Goal: Information Seeking & Learning: Learn about a topic

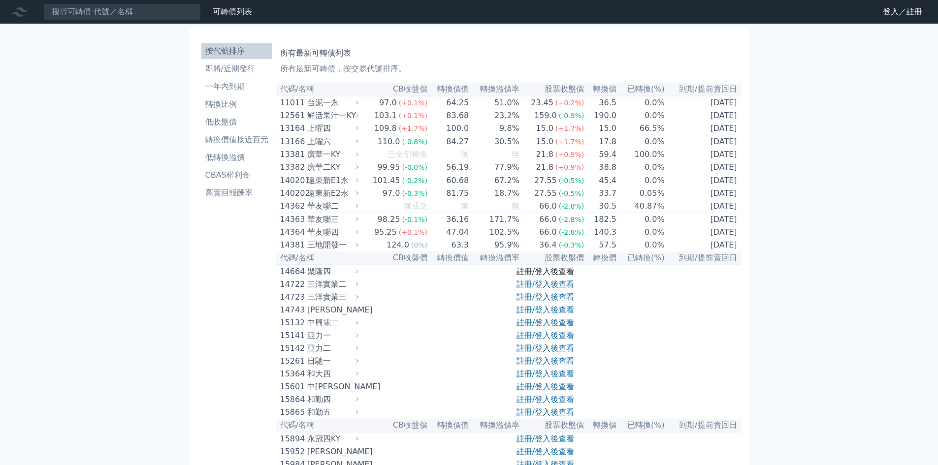
click at [529, 276] on link "註冊/登入後查看" at bounding box center [546, 271] width 58 height 9
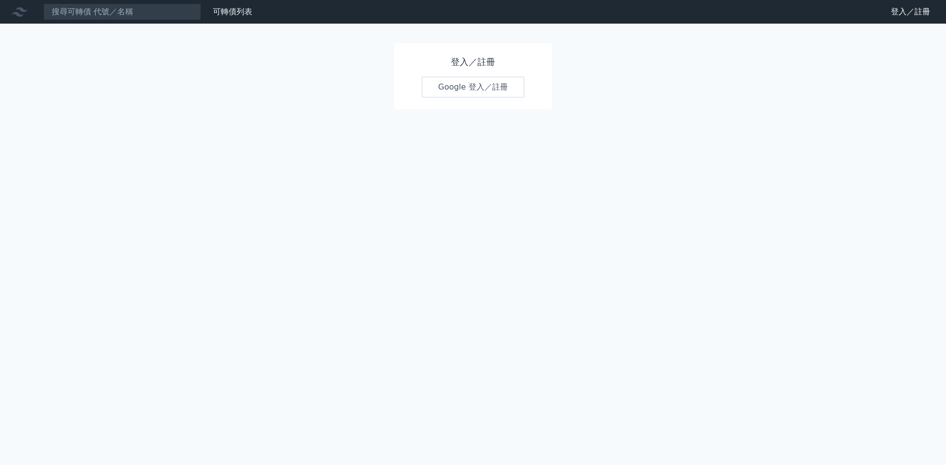
click at [461, 90] on link "Google 登入／註冊" at bounding box center [473, 87] width 102 height 21
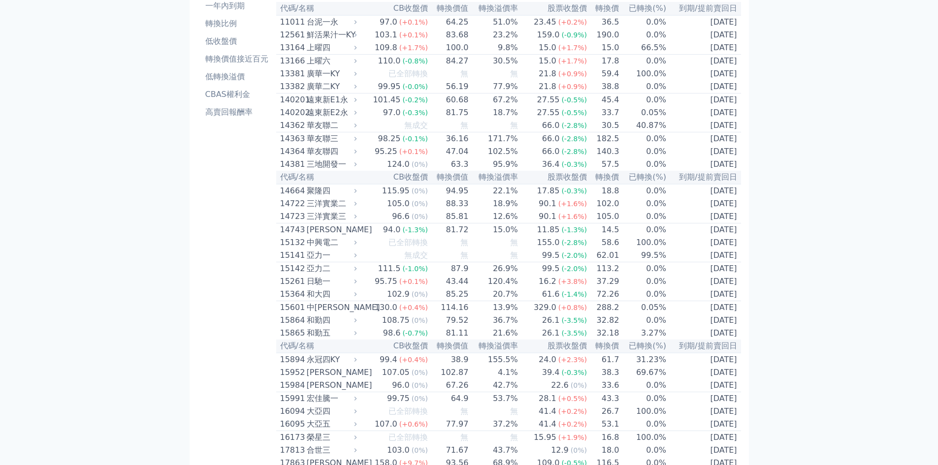
scroll to position [49, 0]
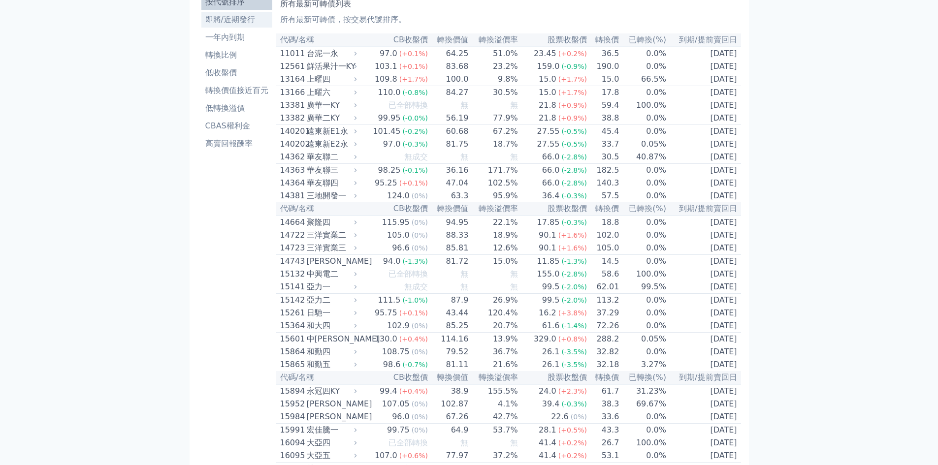
click at [226, 20] on li "即將/近期發行" at bounding box center [236, 20] width 71 height 12
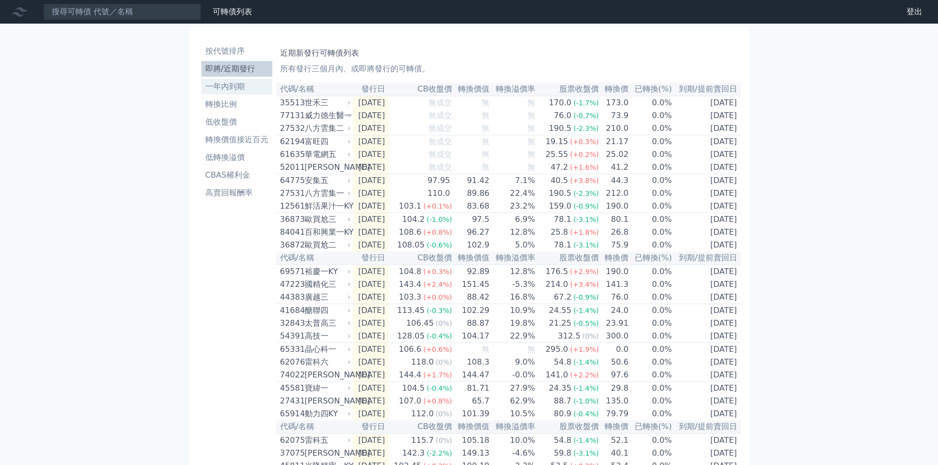
click at [218, 86] on li "一年內到期" at bounding box center [236, 87] width 71 height 12
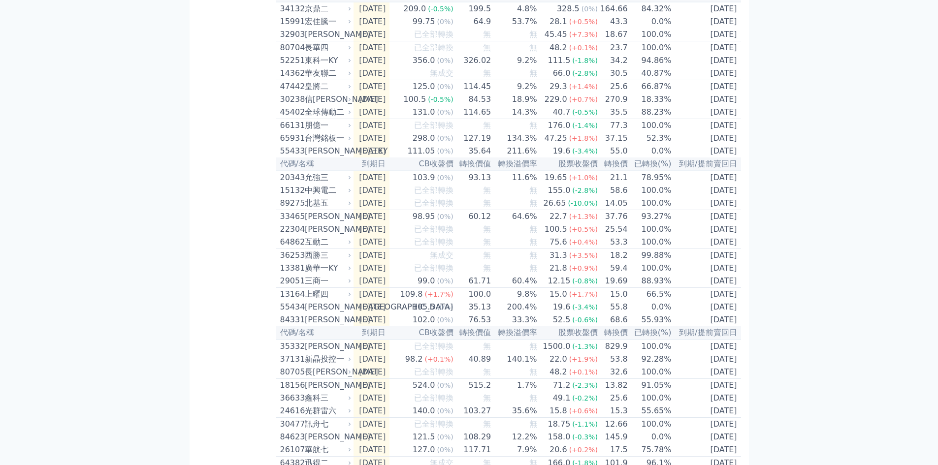
scroll to position [443, 0]
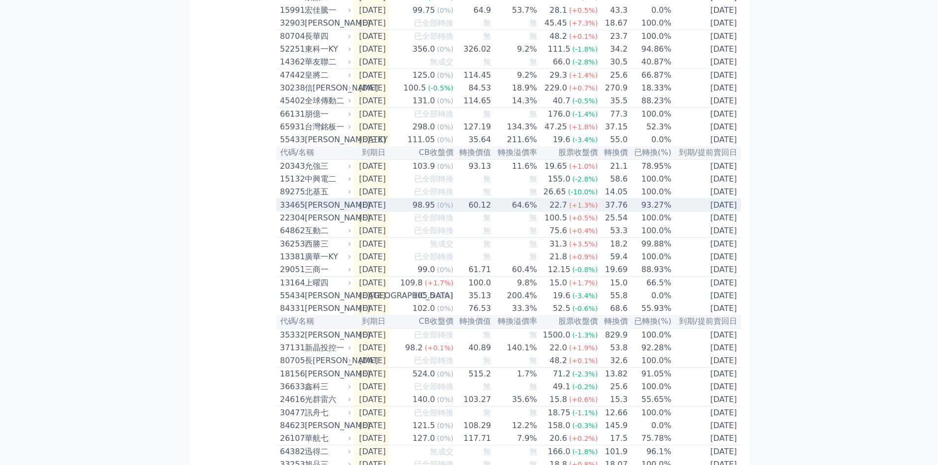
click at [660, 212] on td "93.27%" at bounding box center [650, 205] width 44 height 13
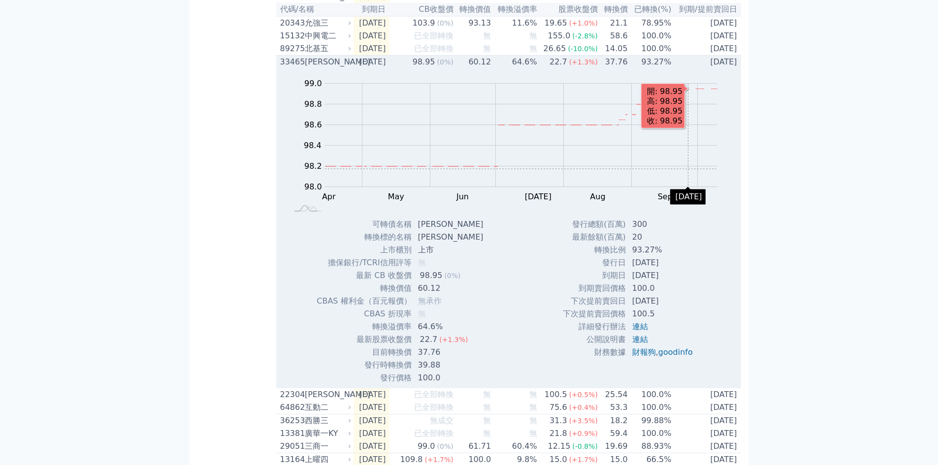
scroll to position [591, 0]
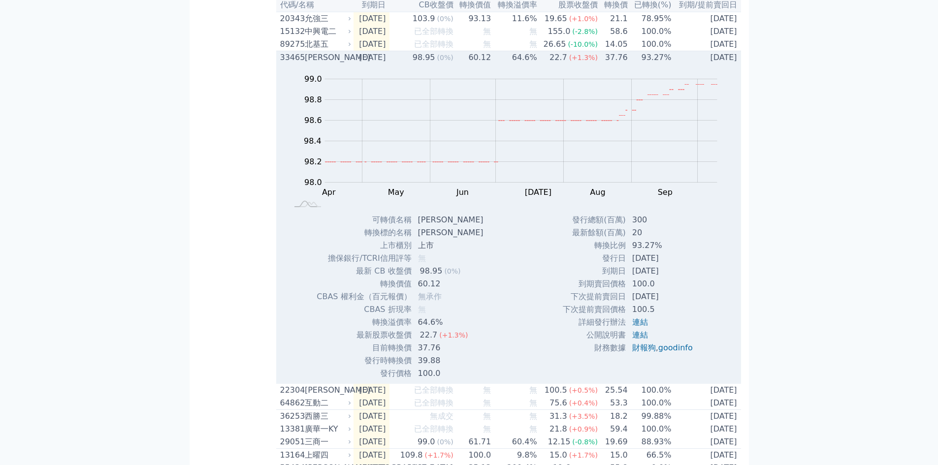
click at [635, 65] on td "93.27%" at bounding box center [650, 57] width 44 height 13
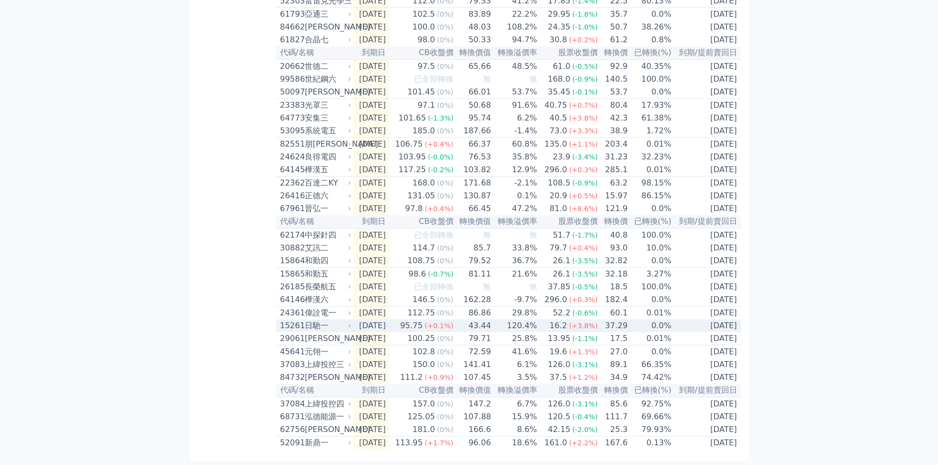
scroll to position [1339, 0]
